Goal: Find specific page/section: Find specific page/section

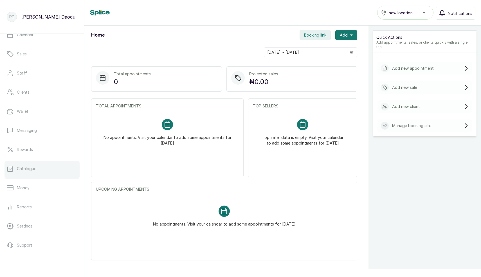
scroll to position [50, 0]
click at [29, 170] on p "Money" at bounding box center [23, 168] width 13 height 6
